Goal: Transaction & Acquisition: Purchase product/service

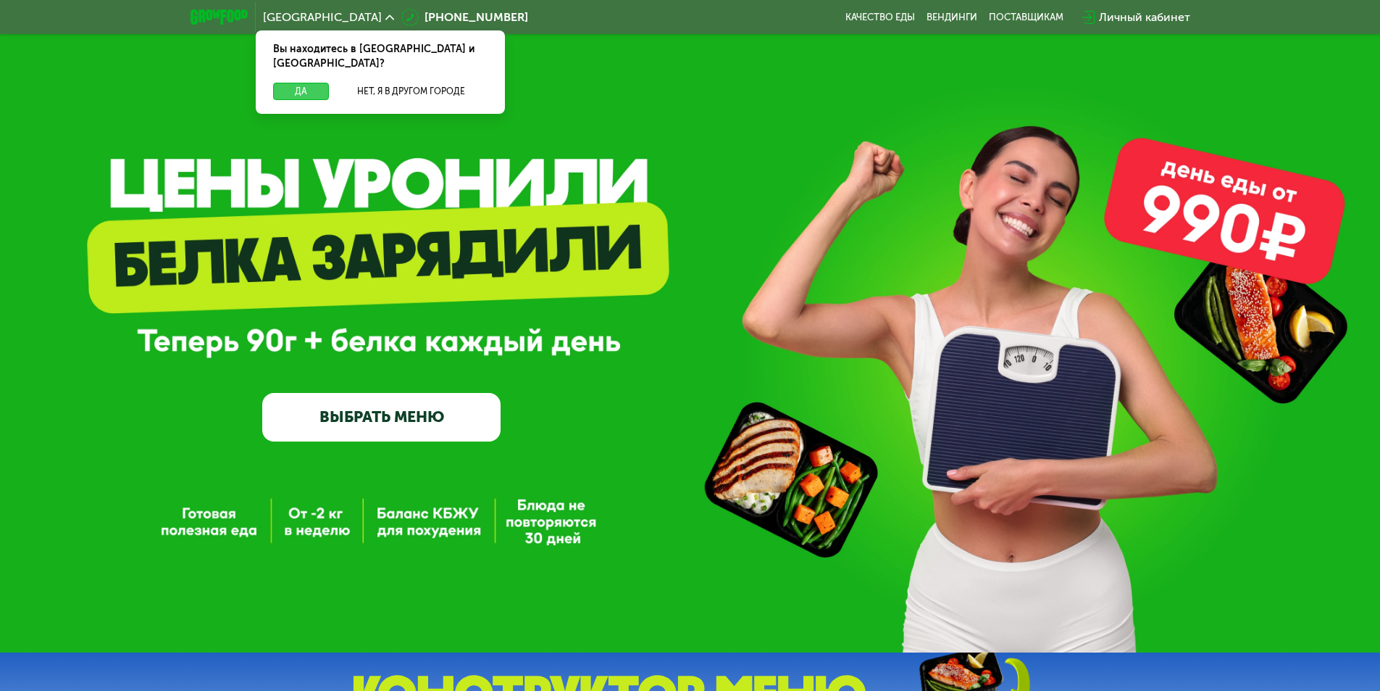
click at [306, 83] on button "Да" at bounding box center [301, 91] width 56 height 17
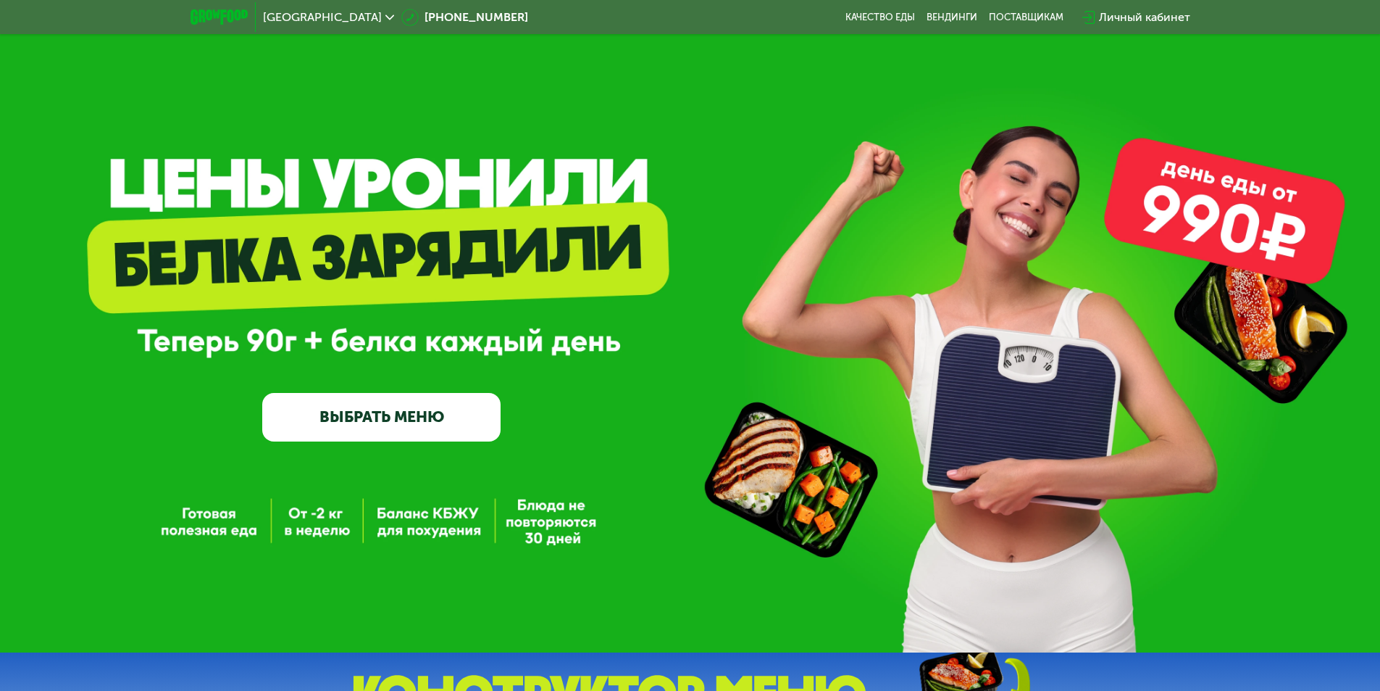
click at [438, 428] on link "ВЫБРАТЬ МЕНЮ" at bounding box center [381, 417] width 238 height 48
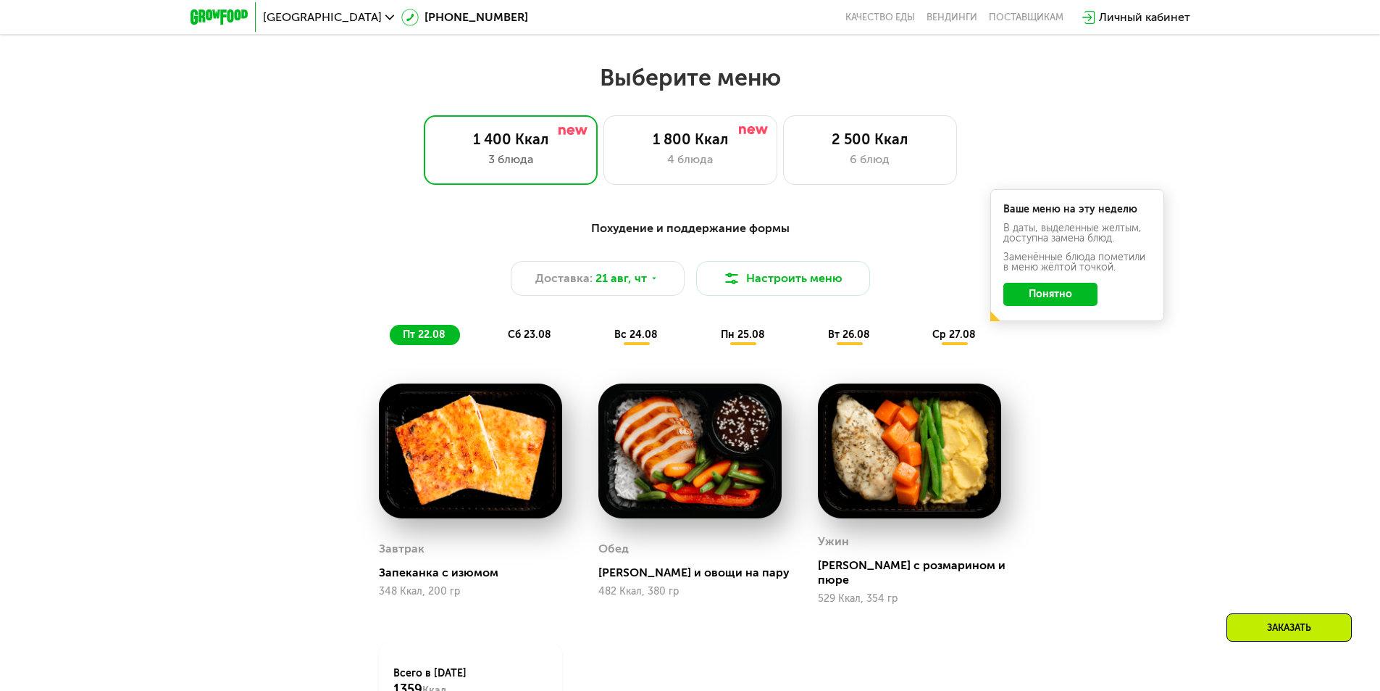
scroll to position [783, 0]
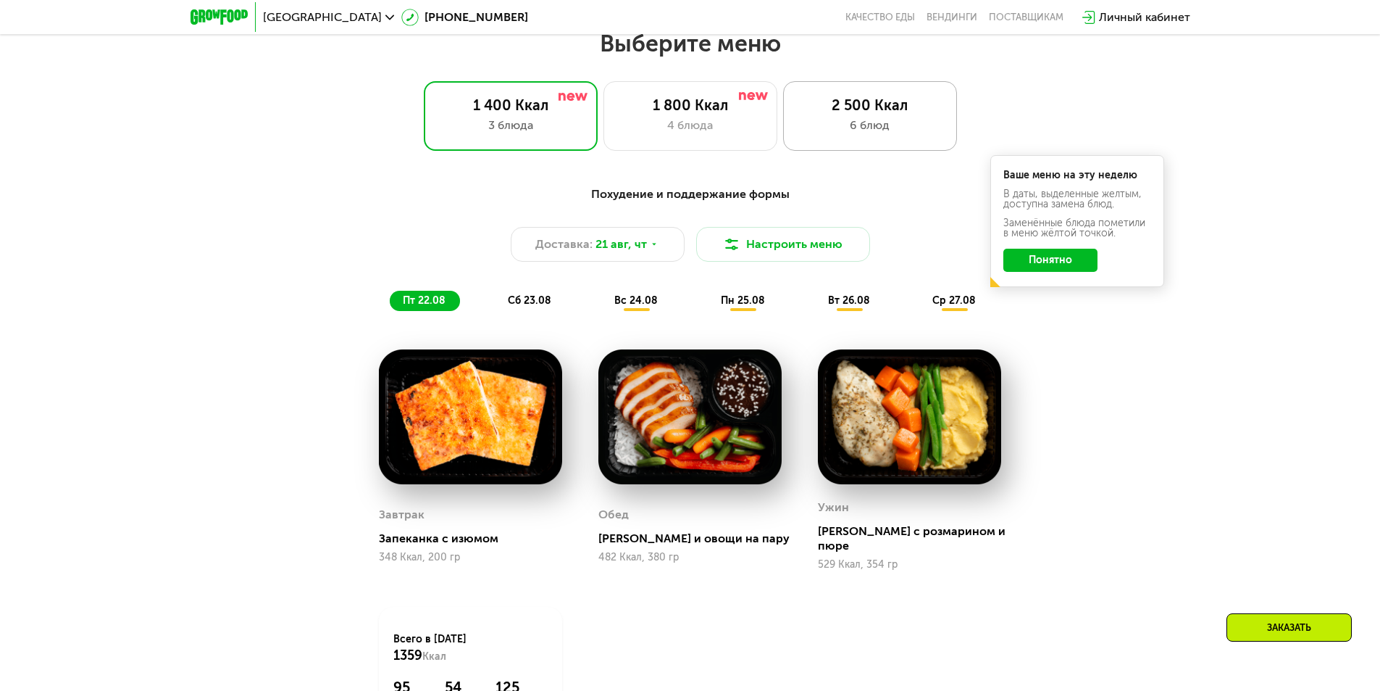
click at [875, 132] on div "6 блюд" at bounding box center [869, 125] width 143 height 17
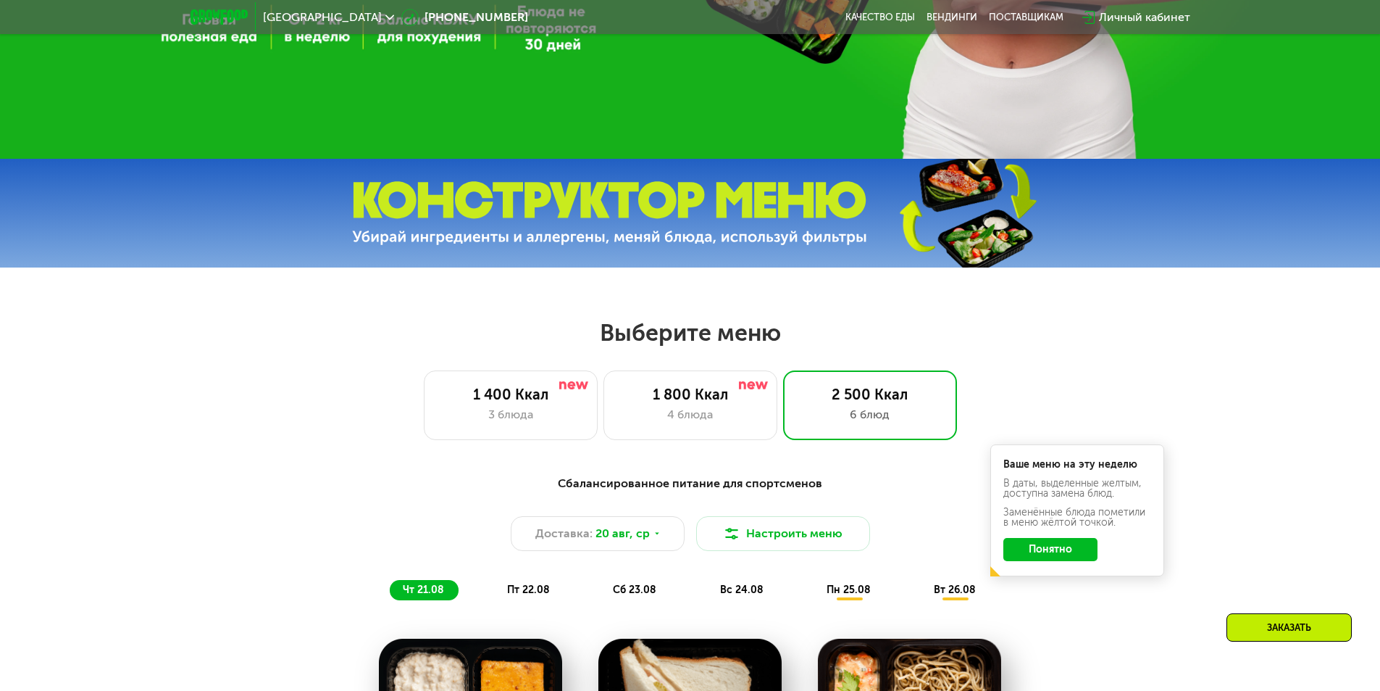
scroll to position [493, 0]
click at [533, 418] on div "3 блюда" at bounding box center [510, 414] width 143 height 17
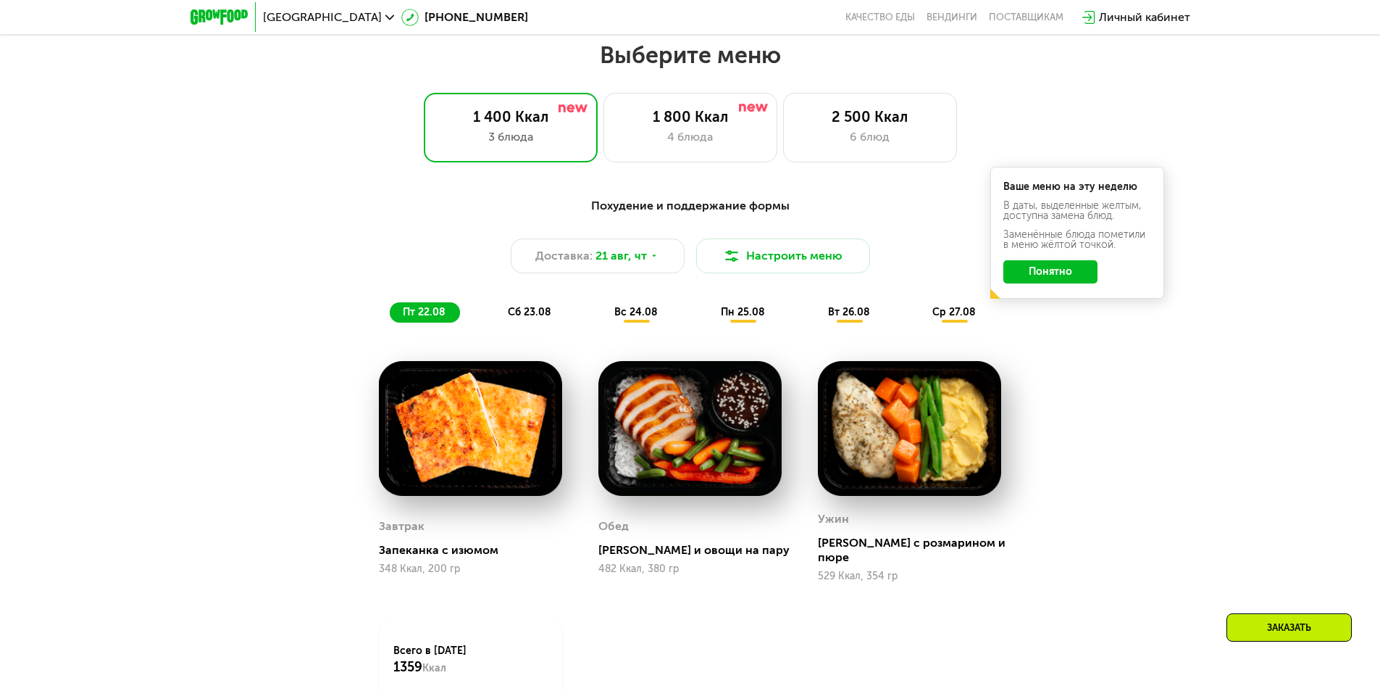
scroll to position [638, 0]
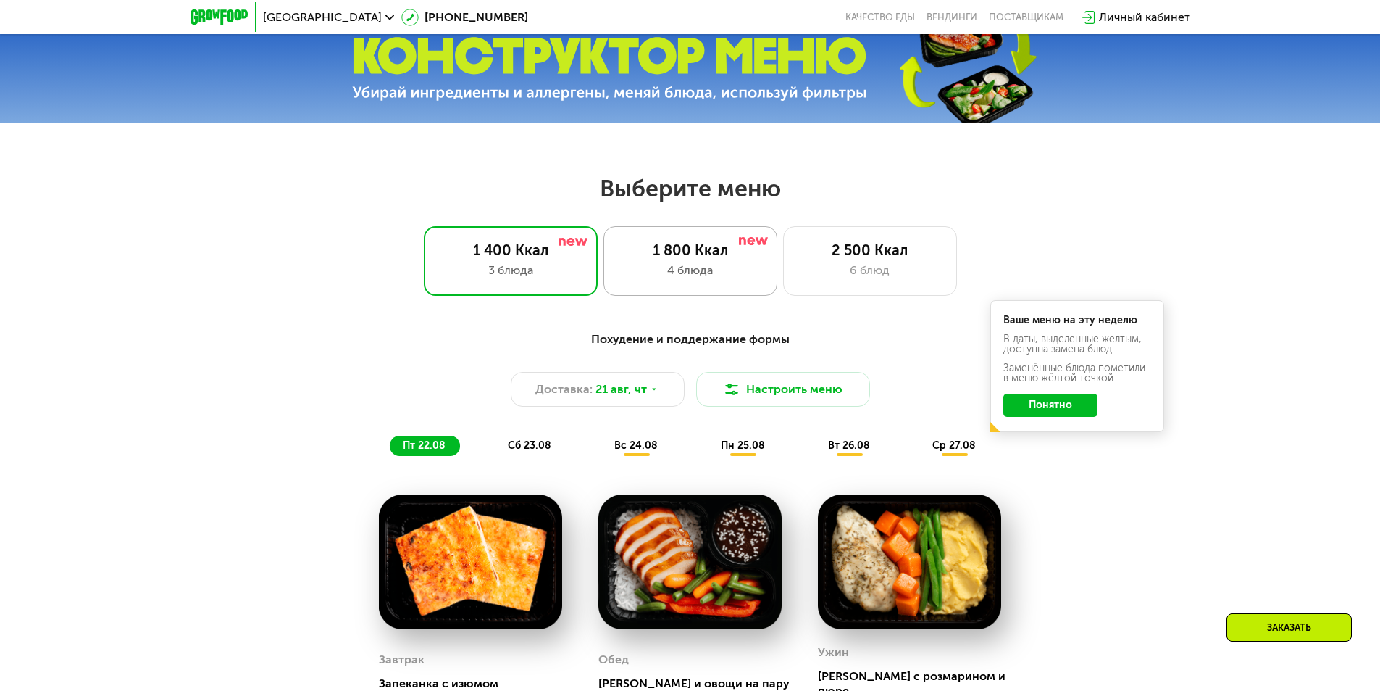
click at [698, 272] on div "4 блюда" at bounding box center [690, 270] width 143 height 17
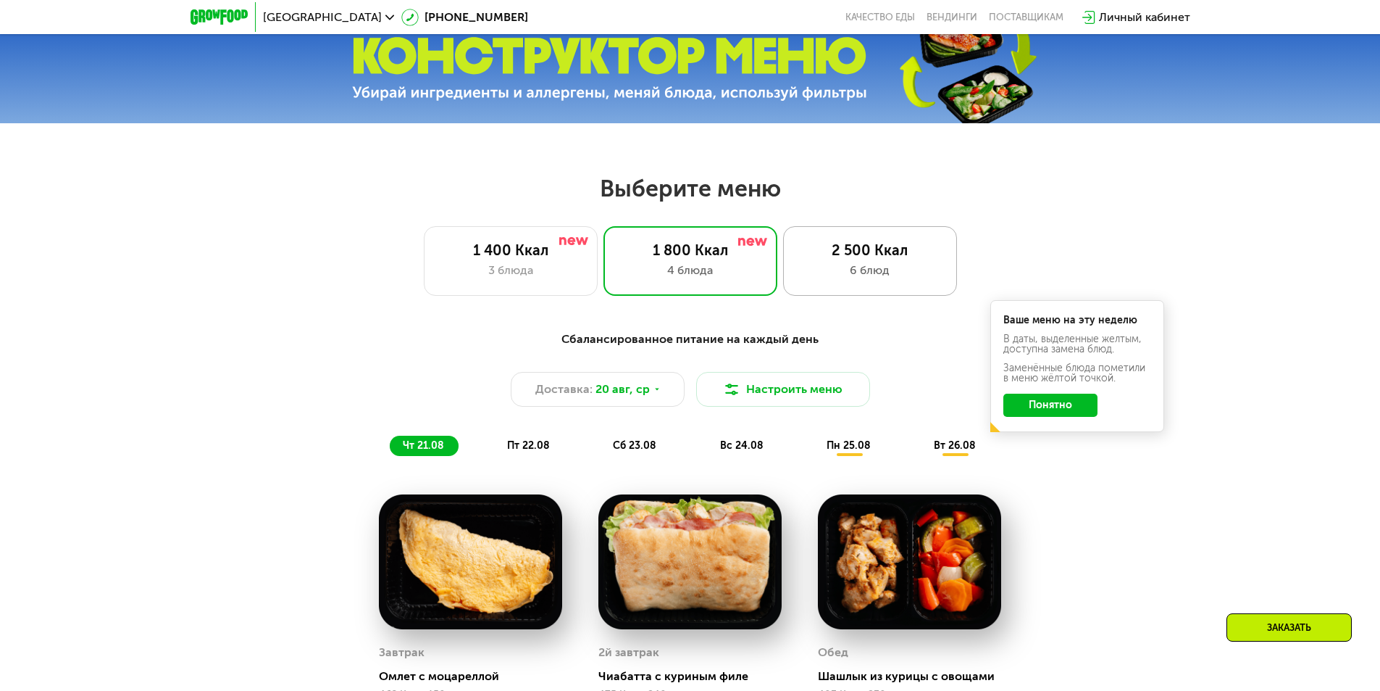
click at [863, 257] on div "2 500 Ккал" at bounding box center [869, 249] width 143 height 17
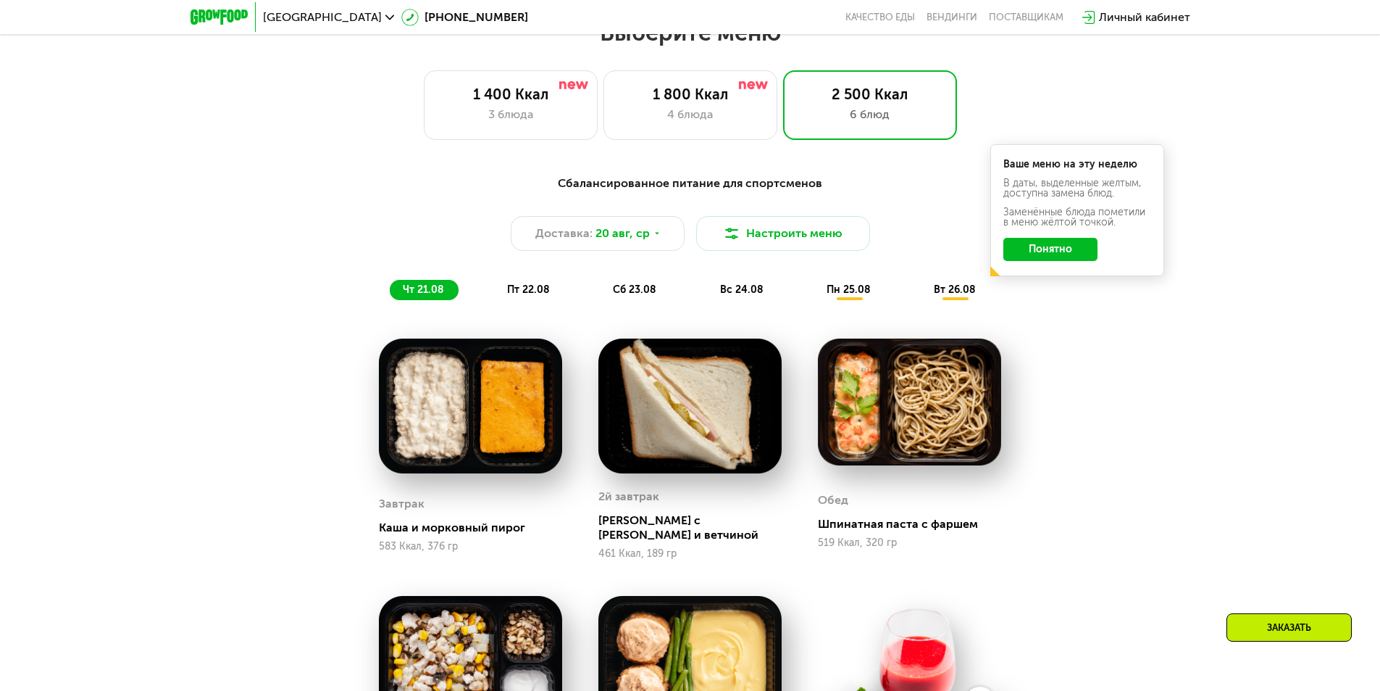
scroll to position [783, 0]
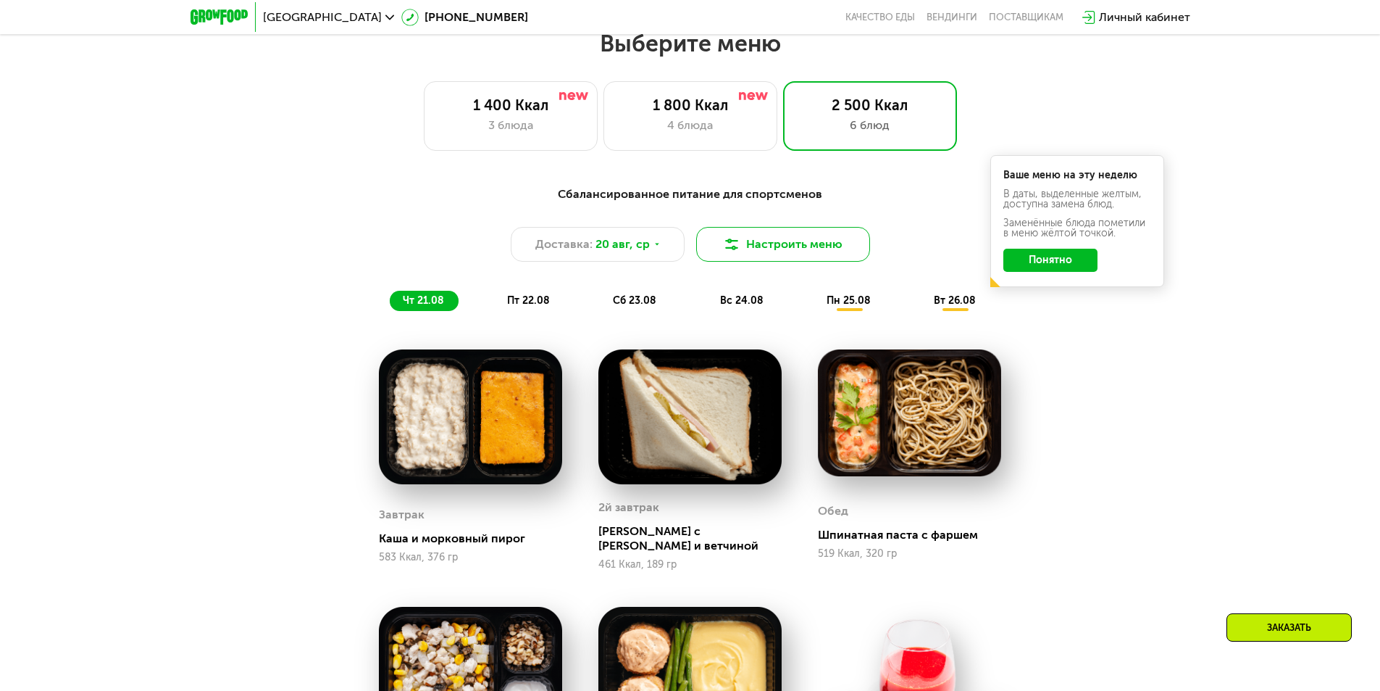
click at [770, 248] on button "Настроить меню" at bounding box center [783, 244] width 174 height 35
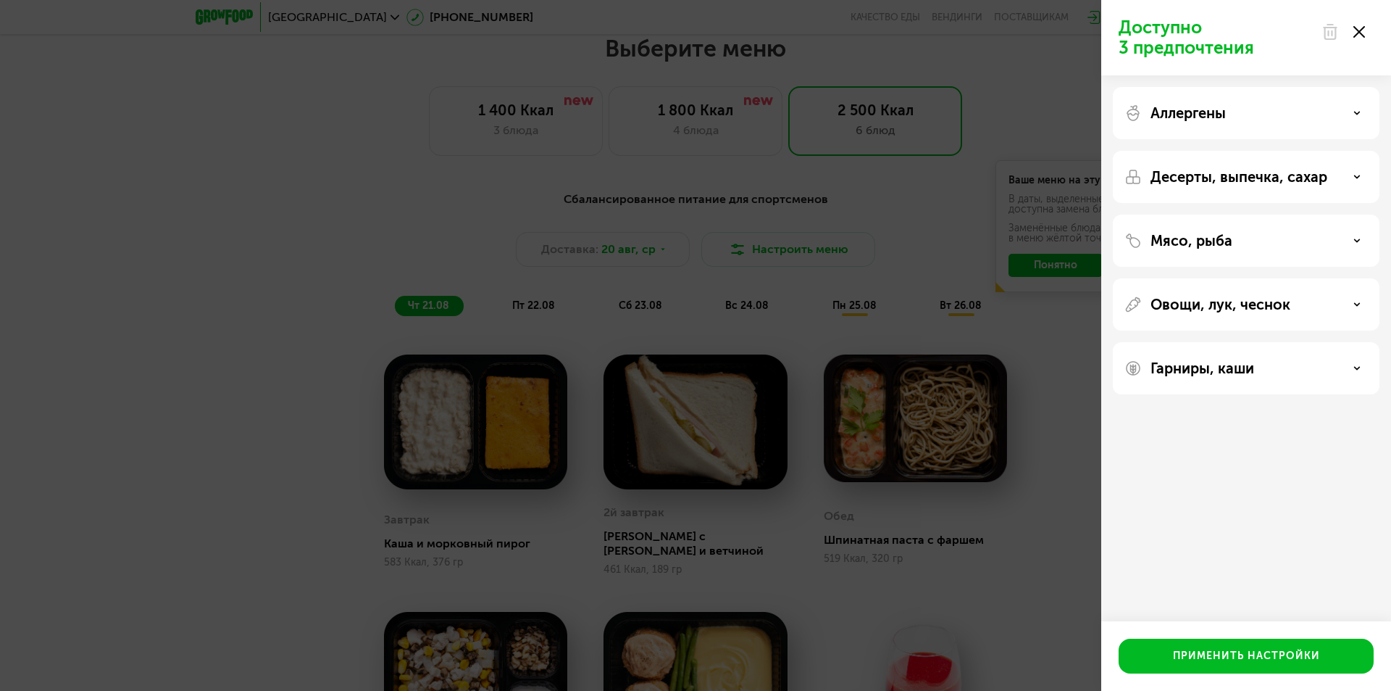
click at [1359, 32] on use at bounding box center [1360, 32] width 12 height 12
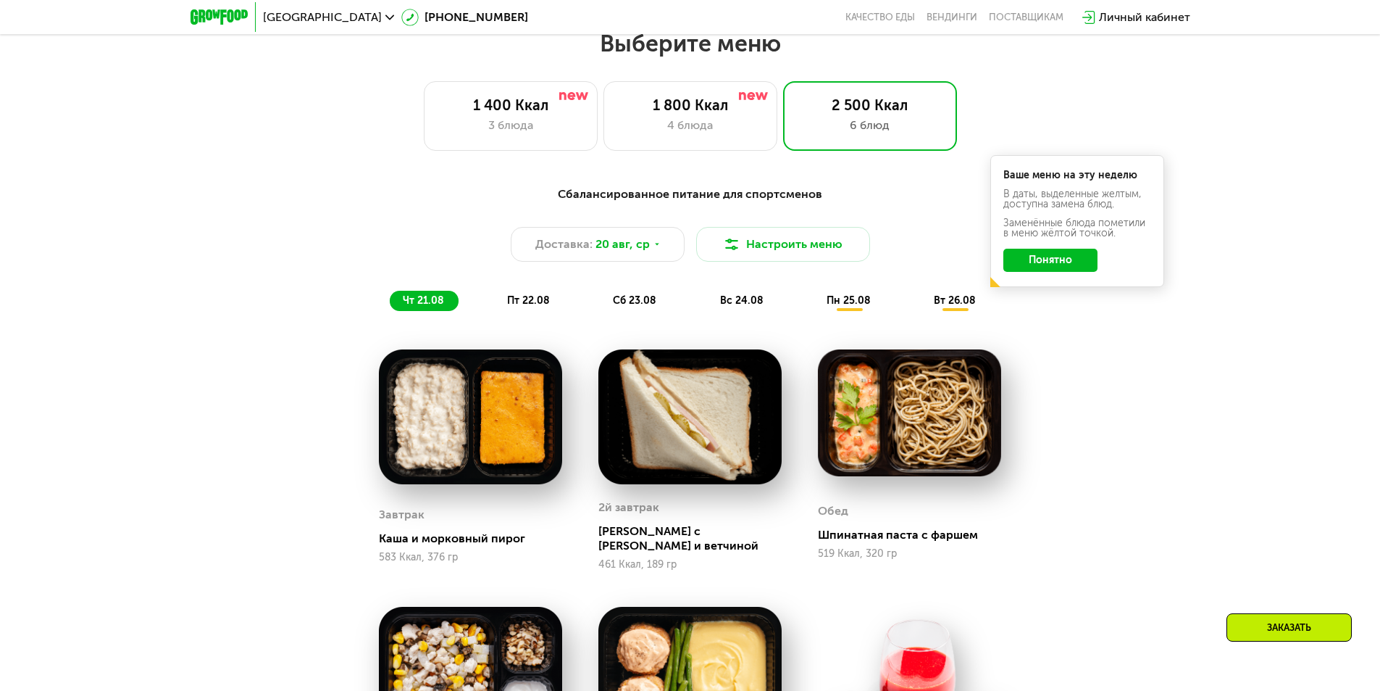
click at [1059, 270] on button "Понятно" at bounding box center [1051, 260] width 94 height 23
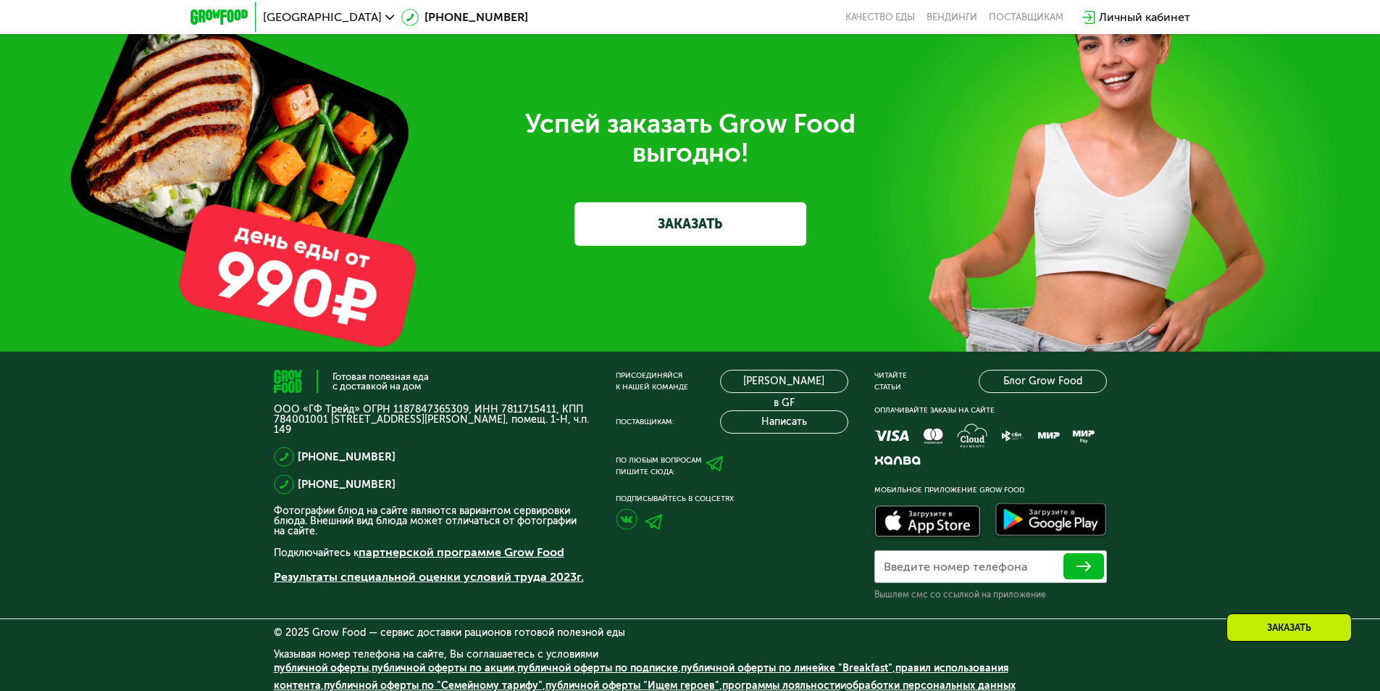
scroll to position [4772, 0]
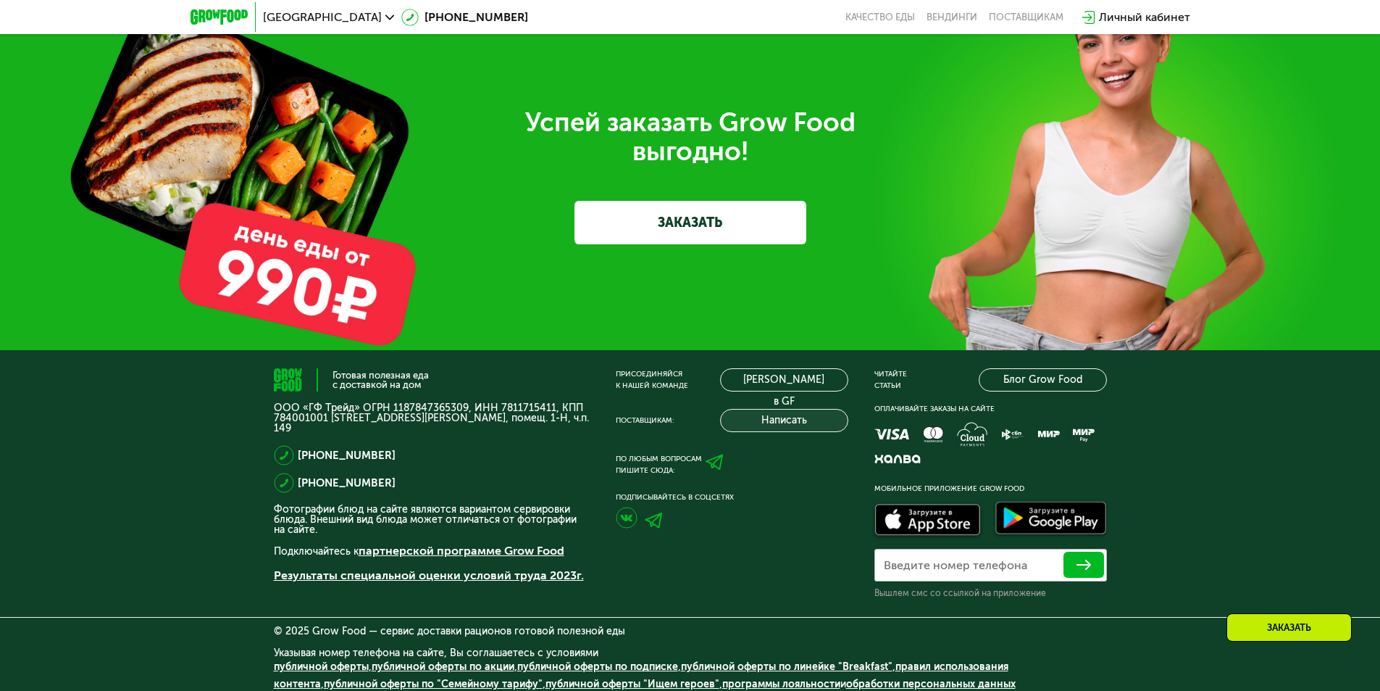
click at [806, 415] on button "Написать" at bounding box center [784, 420] width 128 height 23
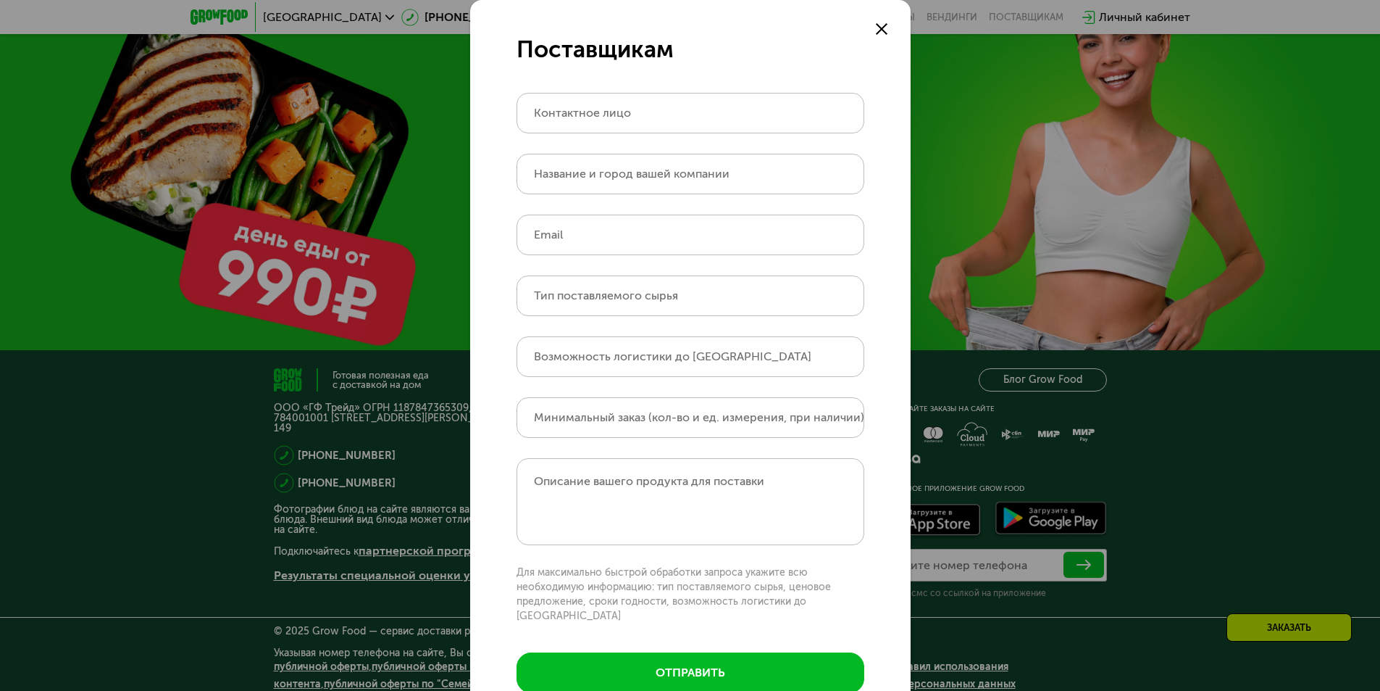
click at [877, 28] on use at bounding box center [882, 29] width 12 height 12
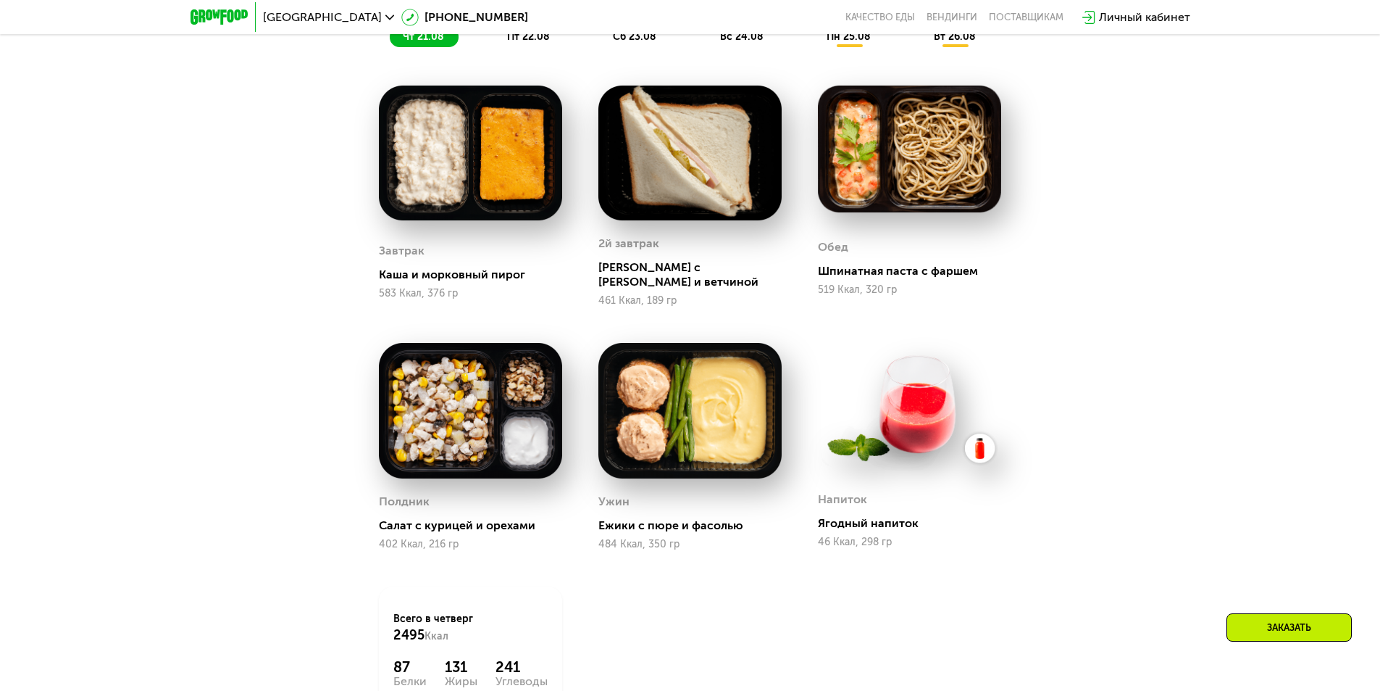
scroll to position [787, 0]
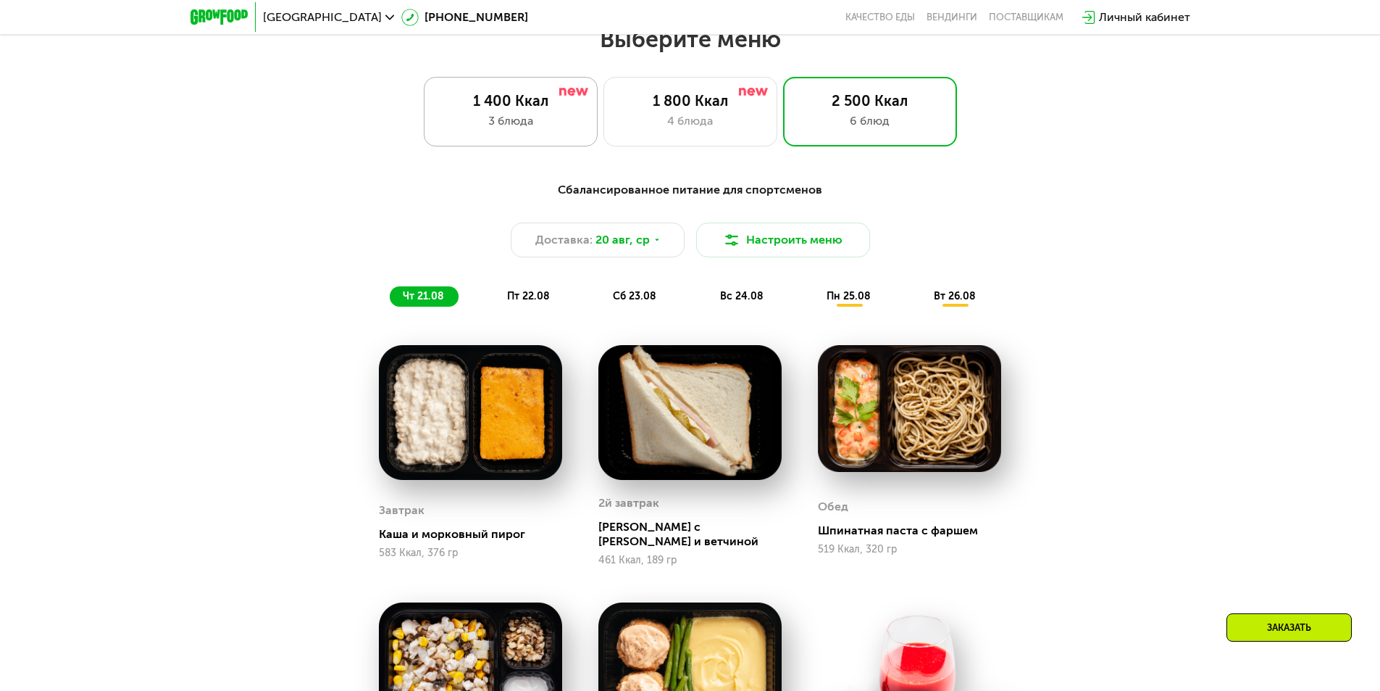
click at [539, 109] on div "1 400 Ккал" at bounding box center [510, 100] width 143 height 17
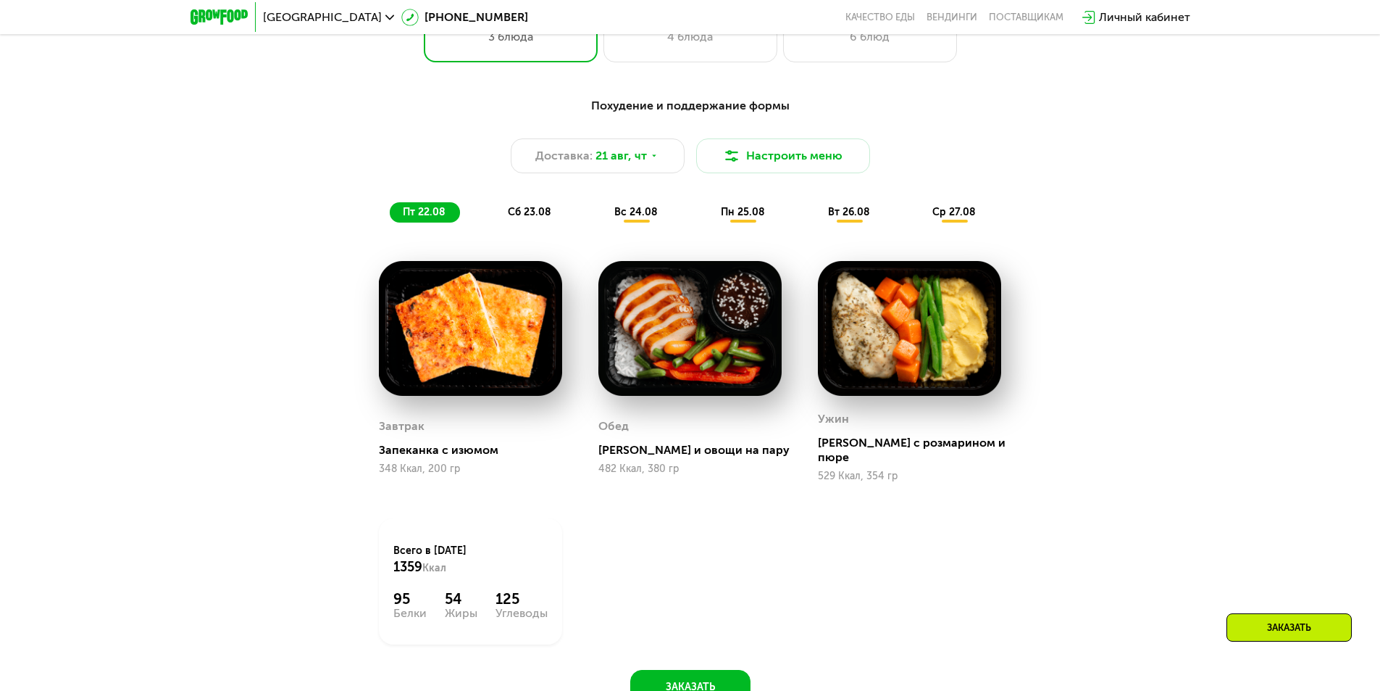
scroll to position [869, 0]
